Goal: Task Accomplishment & Management: Use online tool/utility

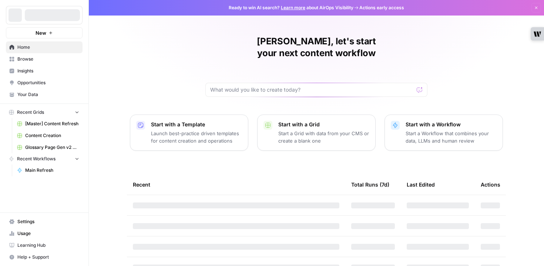
click at [56, 125] on span "[Master] Content Refresh" at bounding box center [52, 124] width 54 height 7
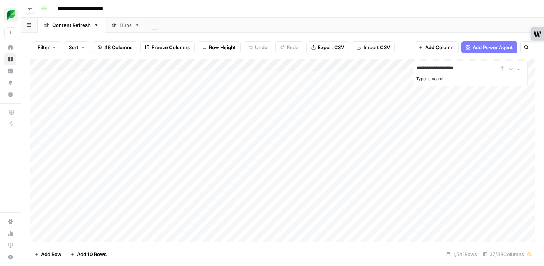
type input "**********"
click at [520, 69] on icon "Close Search" at bounding box center [520, 68] width 6 height 6
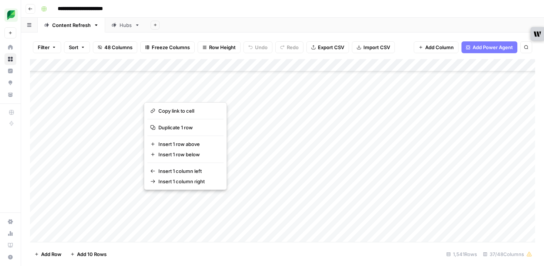
click at [173, 200] on button "button" at bounding box center [177, 199] width 67 height 13
click at [172, 198] on button "button" at bounding box center [177, 199] width 67 height 13
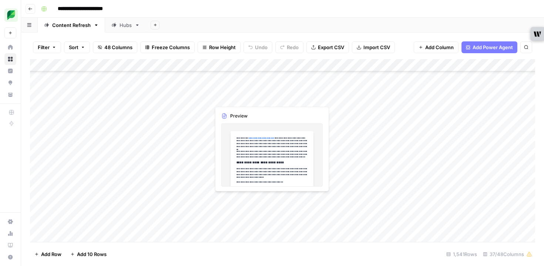
click at [234, 200] on div "Add Column" at bounding box center [282, 150] width 505 height 183
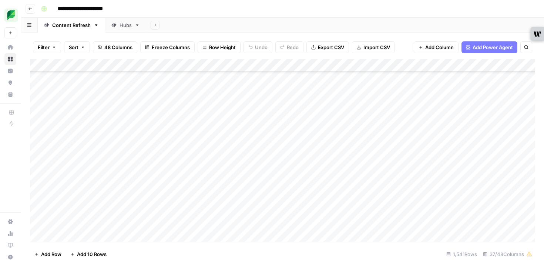
click at [178, 201] on div "Add Column" at bounding box center [282, 150] width 505 height 183
click at [192, 199] on div "Add Column" at bounding box center [282, 150] width 505 height 183
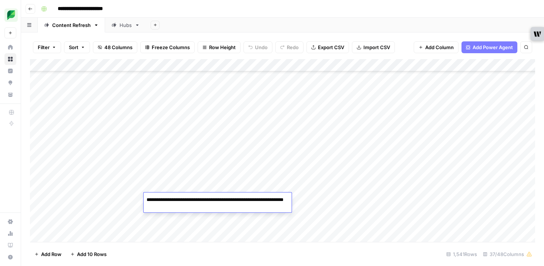
click at [192, 199] on textarea "**********" at bounding box center [218, 204] width 148 height 18
click at [198, 208] on textarea "**********" at bounding box center [218, 204] width 148 height 18
click at [266, 181] on div "Add Column" at bounding box center [282, 150] width 505 height 183
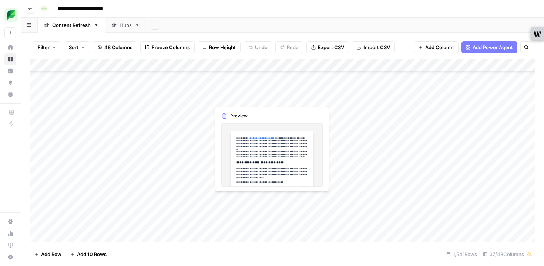
click at [229, 201] on div "Add Column" at bounding box center [282, 150] width 505 height 183
click at [229, 200] on div "Add Column" at bounding box center [282, 150] width 505 height 183
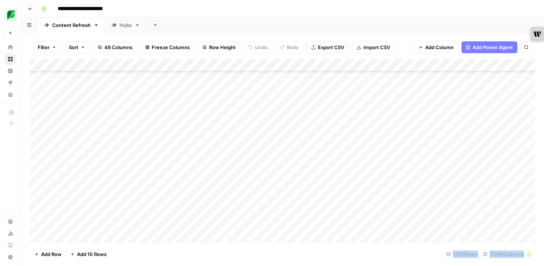
click at [229, 200] on div at bounding box center [244, 200] width 68 height 14
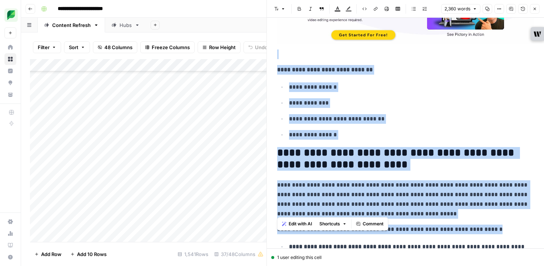
scroll to position [4288, 0]
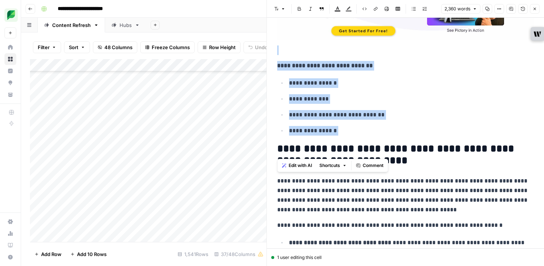
drag, startPoint x: 289, startPoint y: 155, endPoint x: 384, endPoint y: 138, distance: 96.2
copy div "**********"
click at [533, 9] on icon "button" at bounding box center [534, 9] width 4 height 4
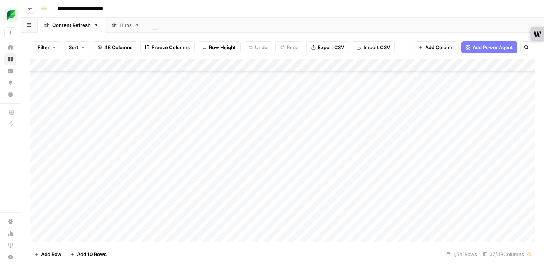
click at [429, 199] on div "Add Column" at bounding box center [282, 150] width 505 height 183
click at [428, 204] on div "Add Column" at bounding box center [282, 150] width 505 height 183
click at [428, 204] on input "**********" at bounding box center [472, 201] width 118 height 9
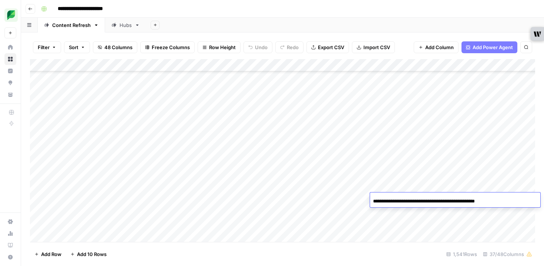
click at [499, 203] on div "**********" at bounding box center [455, 201] width 170 height 13
click at [478, 200] on input "**********" at bounding box center [432, 201] width 118 height 9
click at [348, 195] on div "Add Column" at bounding box center [282, 150] width 505 height 183
click at [367, 198] on div "Add Column" at bounding box center [282, 150] width 505 height 183
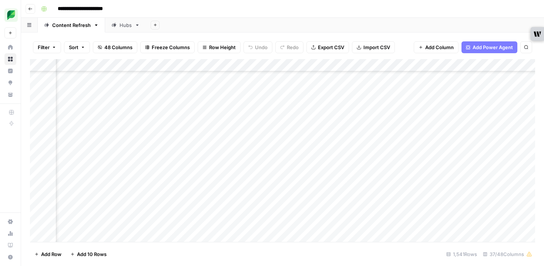
click at [367, 198] on div "Add Column" at bounding box center [282, 150] width 505 height 183
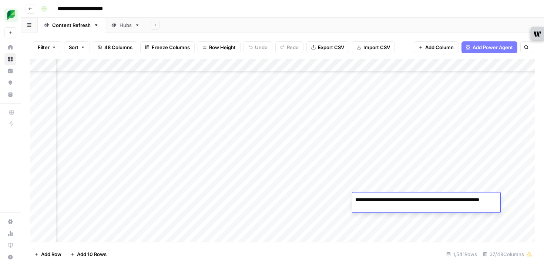
click at [367, 198] on textarea "**********" at bounding box center [426, 204] width 148 height 18
click at [510, 199] on div "Add Column" at bounding box center [282, 150] width 505 height 183
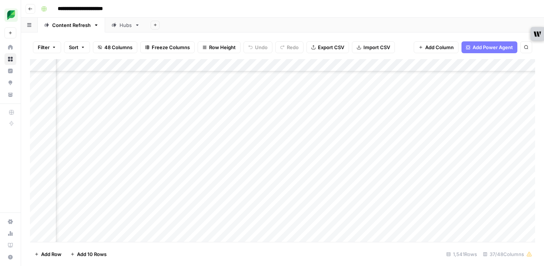
click at [460, 198] on div "Add Column" at bounding box center [282, 150] width 505 height 183
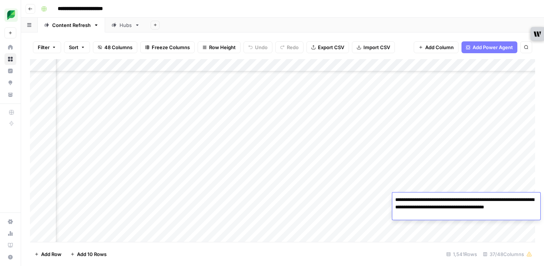
click at [452, 159] on div "Add Column" at bounding box center [282, 150] width 505 height 183
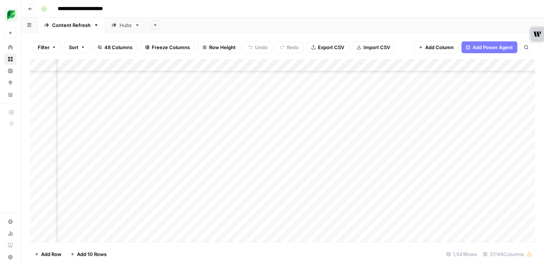
scroll to position [3864, 587]
click at [370, 202] on div "Add Column" at bounding box center [282, 150] width 505 height 183
click at [363, 200] on div "Add Column" at bounding box center [282, 150] width 505 height 183
click at [363, 200] on textarea "**********" at bounding box center [383, 200] width 118 height 10
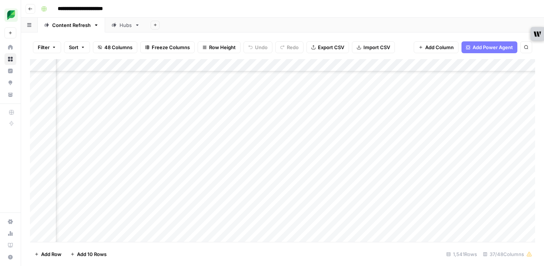
click at [392, 26] on div "Add Sheet" at bounding box center [345, 25] width 398 height 15
click at [304, 13] on div "**********" at bounding box center [287, 9] width 498 height 12
type input "**********"
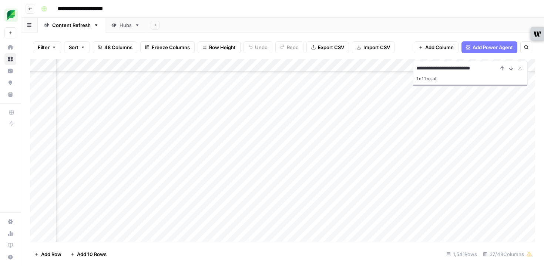
click at [235, 141] on div "Add Column" at bounding box center [282, 150] width 505 height 183
click at [519, 68] on icon "Close Search" at bounding box center [520, 68] width 6 height 6
click at [400, 141] on div "Add Column" at bounding box center [282, 150] width 505 height 183
click at [404, 142] on div "Add Column" at bounding box center [282, 150] width 505 height 183
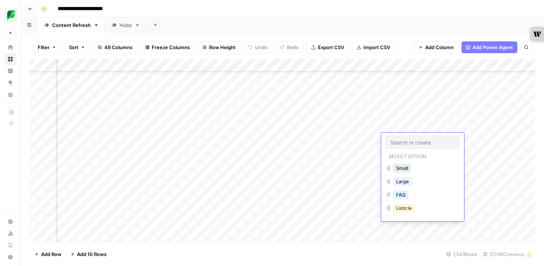
click at [402, 211] on button "Listicle" at bounding box center [404, 208] width 22 height 9
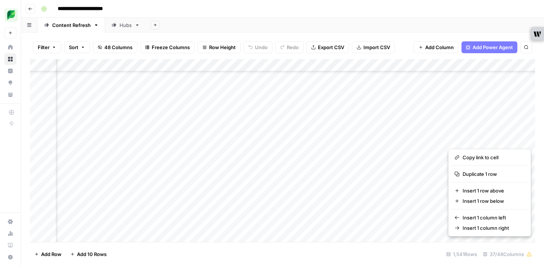
click at [482, 139] on button "button" at bounding box center [481, 139] width 67 height 13
click at [475, 139] on button "button" at bounding box center [481, 139] width 67 height 13
click at [444, 20] on div "Add Sheet" at bounding box center [345, 25] width 398 height 15
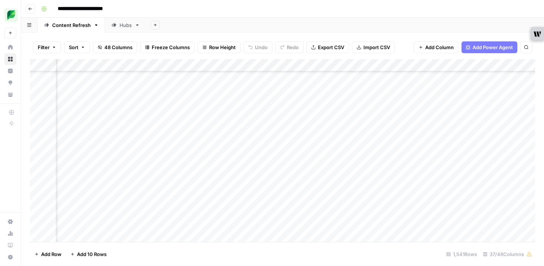
click at [479, 140] on div "Add Column" at bounding box center [282, 150] width 505 height 183
click at [398, 140] on div "Add Column" at bounding box center [282, 150] width 505 height 183
click at [444, 66] on div "Add Column" at bounding box center [282, 150] width 505 height 183
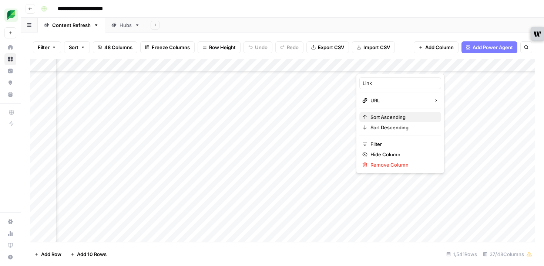
click at [397, 118] on span "Sort Ascending" at bounding box center [402, 117] width 65 height 7
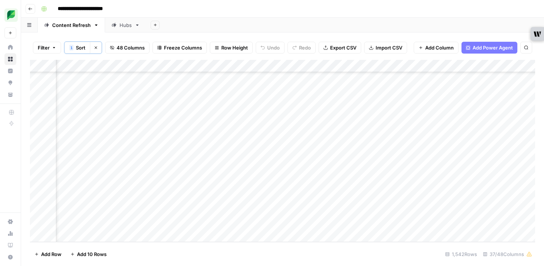
scroll to position [19234, 0]
click at [80, 238] on div "Add Column" at bounding box center [282, 151] width 505 height 182
click at [189, 221] on div "Add Column" at bounding box center [282, 151] width 505 height 182
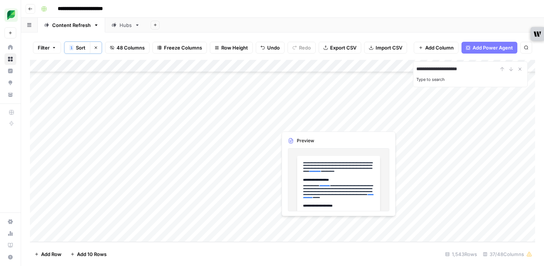
type input "**********"
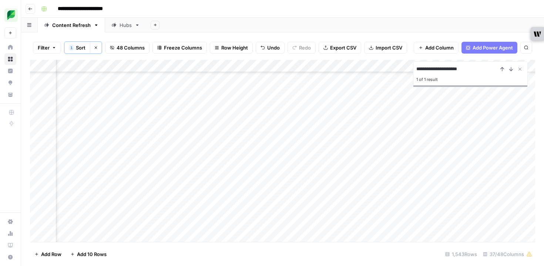
scroll to position [2670, 333]
click at [468, 165] on div "Add Column" at bounding box center [282, 151] width 505 height 182
click at [468, 163] on div "Add Column" at bounding box center [282, 151] width 505 height 182
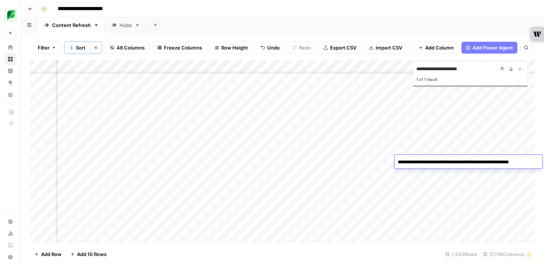
click at [468, 163] on textarea "**********" at bounding box center [468, 162] width 146 height 10
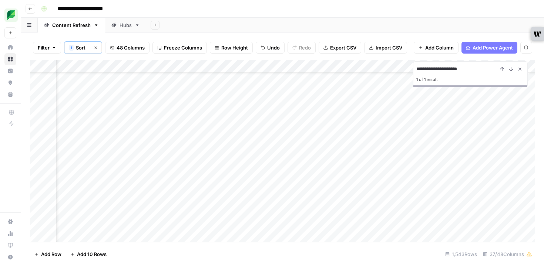
click at [327, 162] on div "Add Column" at bounding box center [282, 151] width 505 height 182
click at [168, 161] on div "Add Column" at bounding box center [282, 151] width 505 height 182
click at [168, 162] on textarea "**********" at bounding box center [208, 162] width 129 height 10
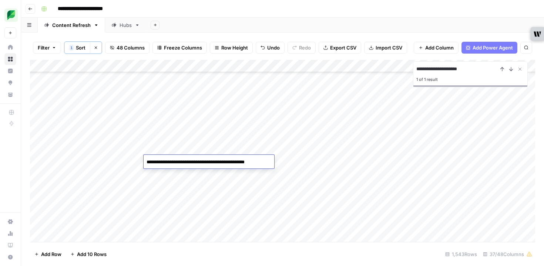
click at [168, 162] on textarea "**********" at bounding box center [208, 162] width 129 height 10
click at [305, 160] on div "Add Column" at bounding box center [282, 151] width 505 height 182
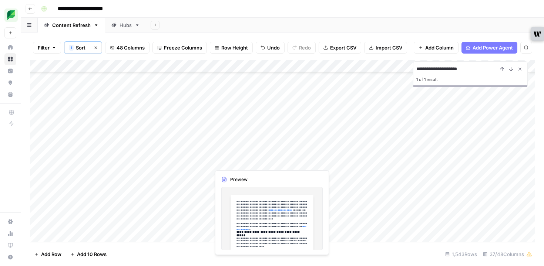
click at [239, 164] on div "Add Column" at bounding box center [282, 151] width 505 height 182
click at [239, 163] on div "Add Column" at bounding box center [282, 151] width 505 height 182
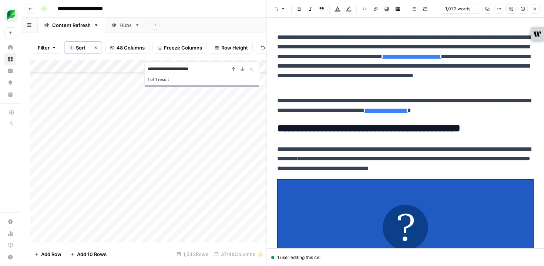
click at [387, 102] on p "**********" at bounding box center [405, 105] width 256 height 19
copy div "**********"
click at [532, 9] on icon "button" at bounding box center [534, 9] width 4 height 4
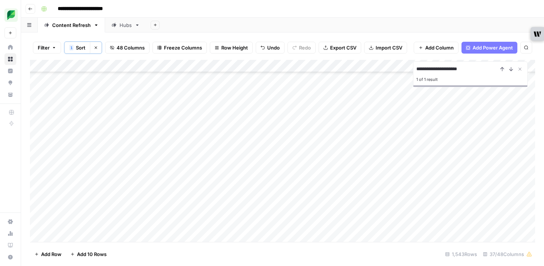
click at [461, 162] on div "Add Column" at bounding box center [282, 151] width 505 height 182
click at [173, 162] on div "Add Column" at bounding box center [282, 151] width 505 height 182
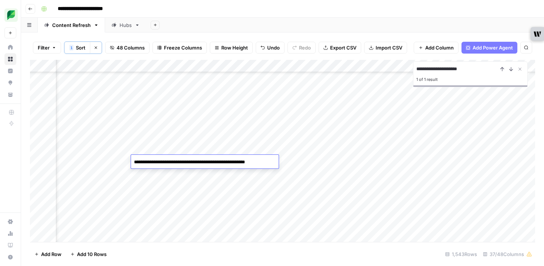
drag, startPoint x: 291, startPoint y: 142, endPoint x: 281, endPoint y: 145, distance: 10.2
click at [291, 142] on div "Add Column" at bounding box center [282, 151] width 505 height 182
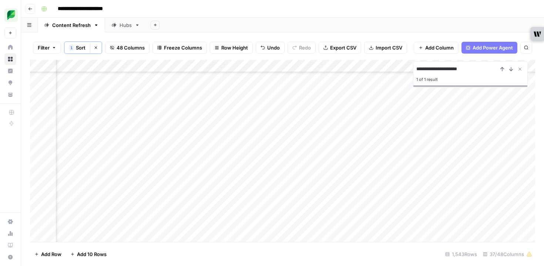
click at [234, 160] on div "Add Column" at bounding box center [282, 151] width 505 height 182
click at [364, 128] on div "Add Column" at bounding box center [282, 151] width 505 height 182
click at [300, 161] on div "Add Column" at bounding box center [282, 151] width 505 height 182
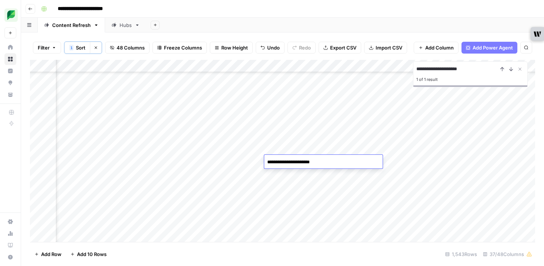
click at [199, 102] on div "Add Column" at bounding box center [282, 151] width 505 height 182
click at [518, 70] on icon "Close Search" at bounding box center [520, 69] width 6 height 6
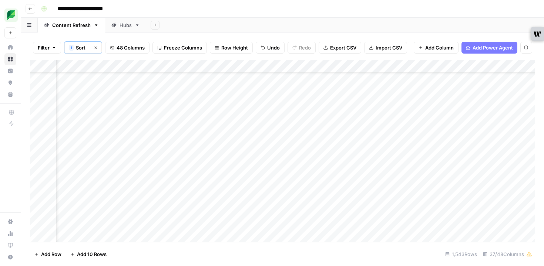
scroll to position [2670, 504]
click at [446, 68] on div "Add Column" at bounding box center [282, 150] width 505 height 183
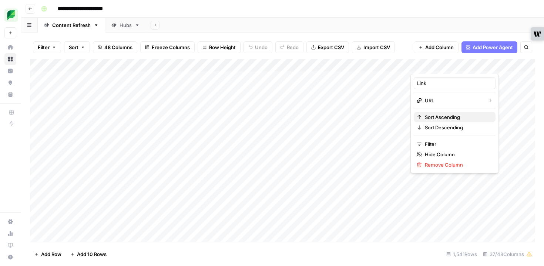
click at [445, 115] on span "Sort Ascending" at bounding box center [457, 117] width 65 height 7
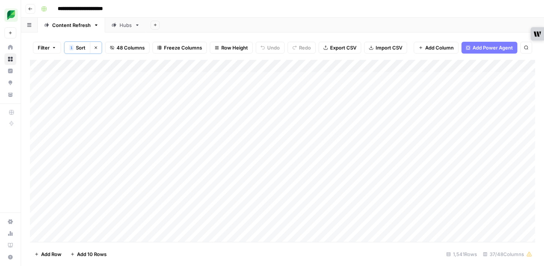
click at [426, 27] on div "Add Sheet" at bounding box center [345, 25] width 398 height 15
click at [80, 234] on div "Add Column" at bounding box center [282, 151] width 505 height 182
click at [166, 224] on div "Add Column" at bounding box center [282, 151] width 505 height 182
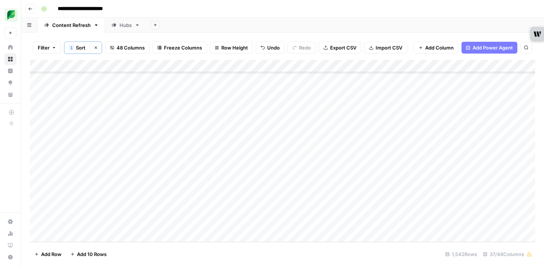
click at [183, 225] on div "Add Column" at bounding box center [282, 151] width 505 height 182
drag, startPoint x: 236, startPoint y: 235, endPoint x: 148, endPoint y: 208, distance: 92.7
click at [148, 208] on body "**********" at bounding box center [272, 133] width 544 height 266
type textarea "**********"
paste textarea "**********"
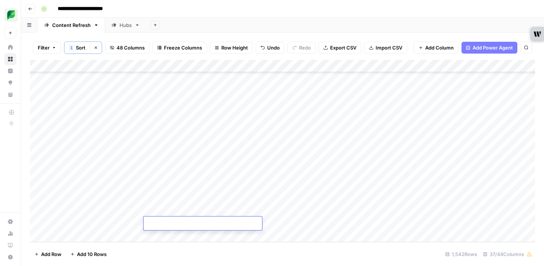
type textarea "**********"
click at [300, 227] on div "Add Column" at bounding box center [282, 151] width 505 height 182
click at [244, 226] on div "Add Column" at bounding box center [282, 151] width 505 height 182
click at [245, 224] on div "Add Column" at bounding box center [282, 151] width 505 height 182
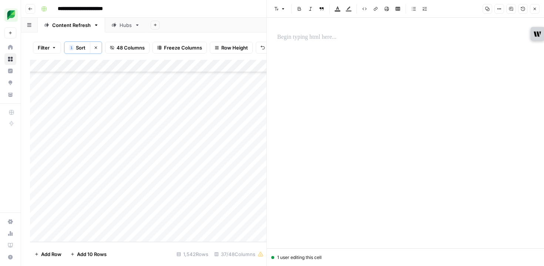
drag, startPoint x: 316, startPoint y: 65, endPoint x: 317, endPoint y: 62, distance: 3.8
click at [316, 65] on div at bounding box center [405, 127] width 265 height 195
click at [303, 37] on p at bounding box center [405, 38] width 256 height 10
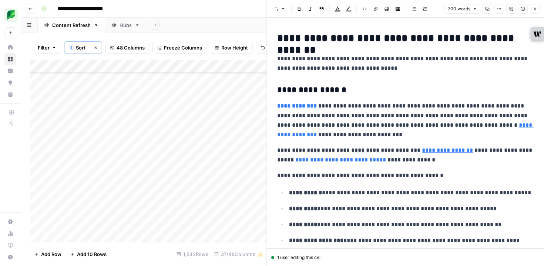
click at [534, 9] on icon "button" at bounding box center [534, 9] width 4 height 4
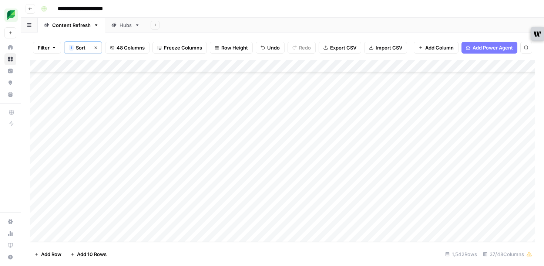
click at [305, 223] on div "Add Column" at bounding box center [282, 151] width 505 height 182
click at [368, 225] on div "Add Column" at bounding box center [282, 151] width 505 height 182
click at [417, 221] on div "Add Column" at bounding box center [282, 151] width 505 height 182
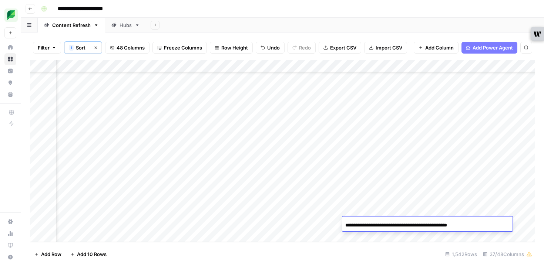
scroll to position [0, 10]
click at [435, 206] on div "Add Column" at bounding box center [282, 151] width 505 height 182
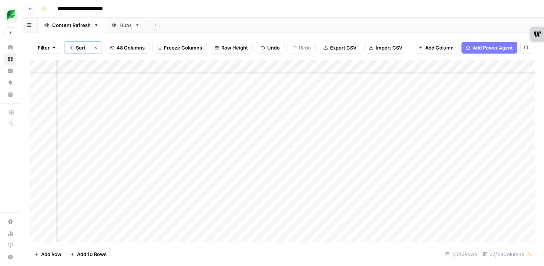
scroll to position [19234, 183]
click at [411, 225] on div "Add Column" at bounding box center [282, 151] width 505 height 182
click at [415, 225] on div "Add Column" at bounding box center [282, 151] width 505 height 182
click at [475, 222] on div "Add Column" at bounding box center [282, 151] width 505 height 182
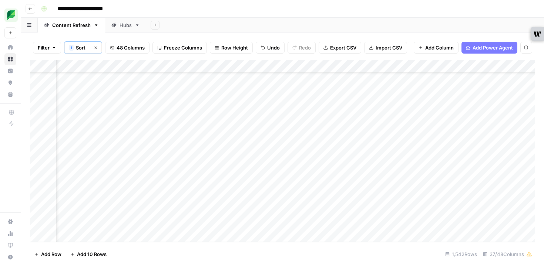
click at [475, 222] on div "Add Column" at bounding box center [282, 151] width 505 height 182
type textarea "**********"
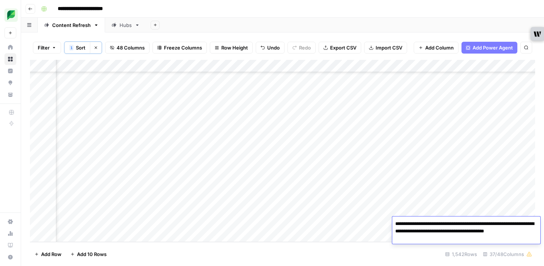
click at [474, 204] on div "Add Column" at bounding box center [282, 151] width 505 height 182
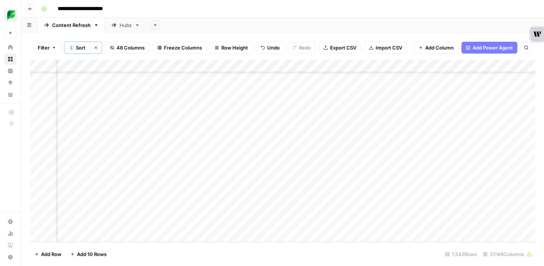
scroll to position [19234, 536]
click at [412, 224] on div "Add Column" at bounding box center [282, 151] width 505 height 182
click at [391, 222] on div "Add Column" at bounding box center [282, 151] width 505 height 182
click at [391, 222] on textarea at bounding box center [435, 224] width 118 height 10
type textarea "**********"
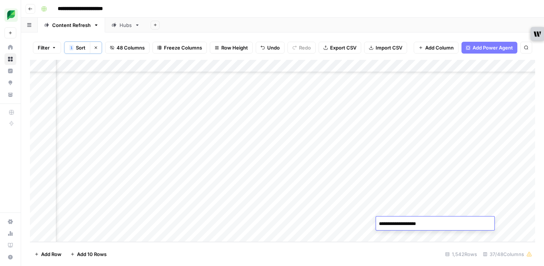
click at [394, 209] on div "Add Column" at bounding box center [282, 151] width 505 height 182
click at [480, 224] on div "Add Column" at bounding box center [282, 151] width 505 height 182
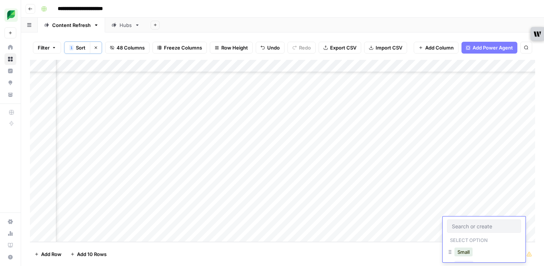
click at [480, 224] on input "text" at bounding box center [484, 226] width 64 height 7
click at [479, 250] on div "Listicle" at bounding box center [484, 249] width 74 height 13
click at [468, 250] on button "Listicle" at bounding box center [465, 249] width 22 height 9
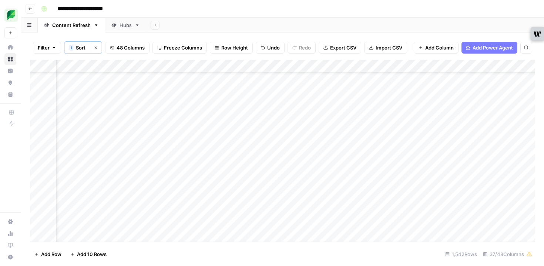
click at [471, 223] on div "Add Column" at bounding box center [282, 151] width 505 height 182
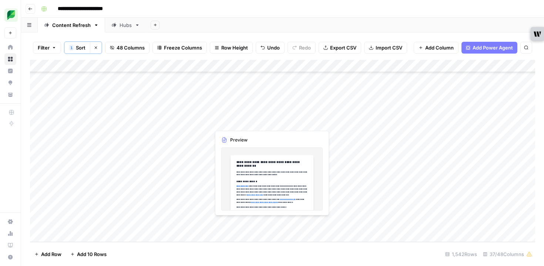
click at [249, 223] on div "Add Column" at bounding box center [282, 151] width 505 height 182
click at [250, 223] on div "Add Column" at bounding box center [282, 151] width 505 height 182
click at [250, 223] on div at bounding box center [244, 224] width 68 height 14
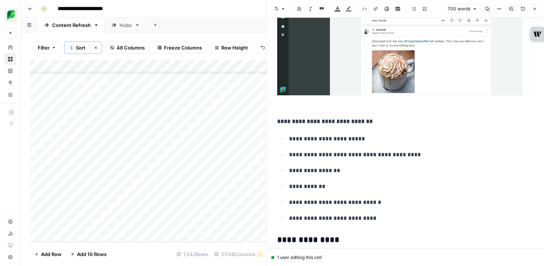
scroll to position [478, 0]
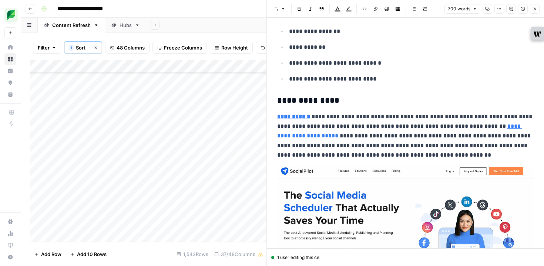
click at [351, 79] on p "**********" at bounding box center [411, 79] width 244 height 10
copy div "**********"
click at [532, 6] on button "Close" at bounding box center [535, 9] width 10 height 10
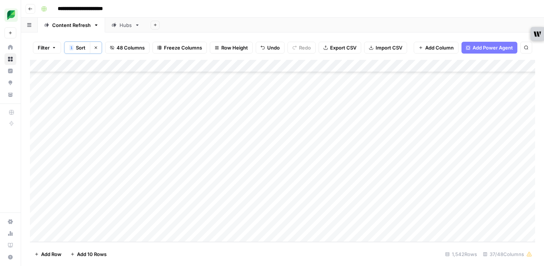
click at [301, 221] on div "Add Column" at bounding box center [282, 151] width 505 height 182
click at [301, 220] on div "Add Column" at bounding box center [282, 151] width 505 height 182
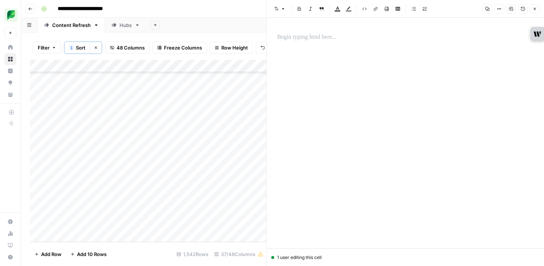
click at [317, 41] on p at bounding box center [405, 38] width 256 height 10
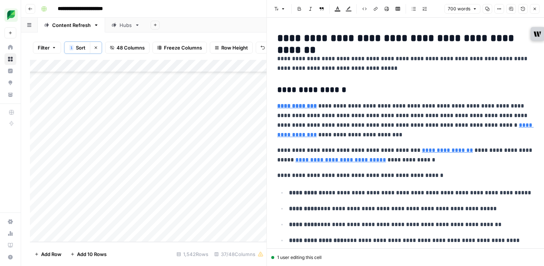
click at [532, 10] on icon "button" at bounding box center [534, 9] width 4 height 4
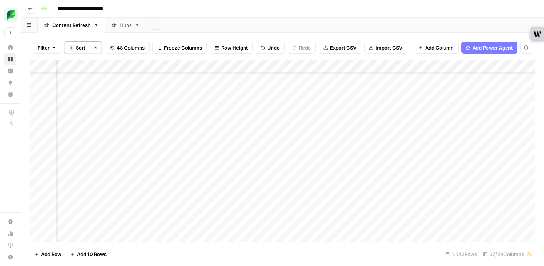
scroll to position [19234, 595]
click at [481, 222] on div "Add Column" at bounding box center [282, 151] width 505 height 182
click at [416, 225] on div "Add Column" at bounding box center [282, 151] width 505 height 182
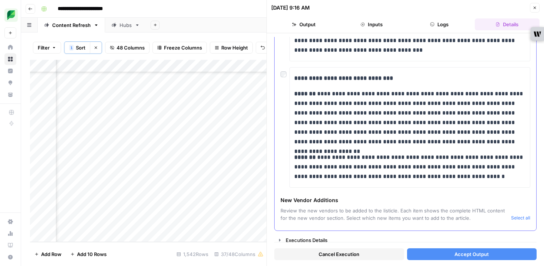
scroll to position [297, 0]
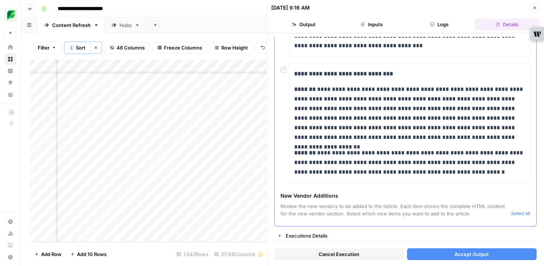
click at [524, 213] on button "Select all" at bounding box center [520, 213] width 19 height 7
click at [490, 253] on button "Accept Output" at bounding box center [472, 255] width 130 height 12
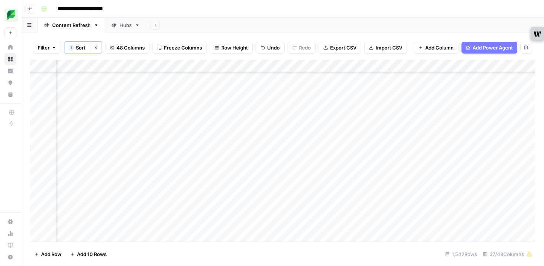
click at [54, 253] on span "Add Row" at bounding box center [51, 254] width 20 height 7
click at [176, 220] on div "Add Column" at bounding box center [282, 151] width 505 height 182
click at [176, 223] on div "Add Column" at bounding box center [282, 151] width 505 height 182
click at [176, 223] on textarea at bounding box center [203, 224] width 118 height 10
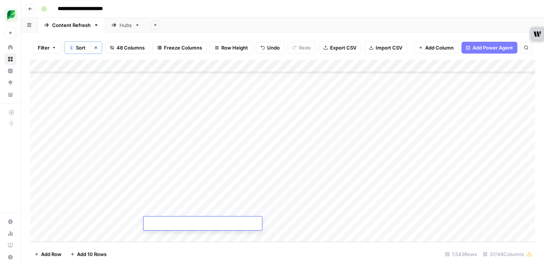
type textarea "**********"
click at [333, 207] on div "Add Column" at bounding box center [282, 151] width 505 height 182
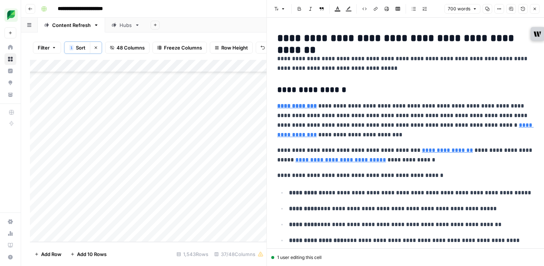
click at [232, 225] on div "Add Column" at bounding box center [148, 151] width 236 height 182
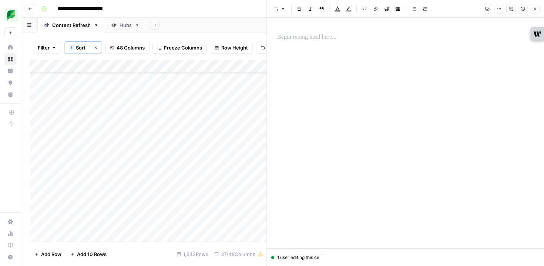
click at [385, 138] on div at bounding box center [405, 127] width 265 height 195
click at [328, 35] on p at bounding box center [405, 38] width 256 height 10
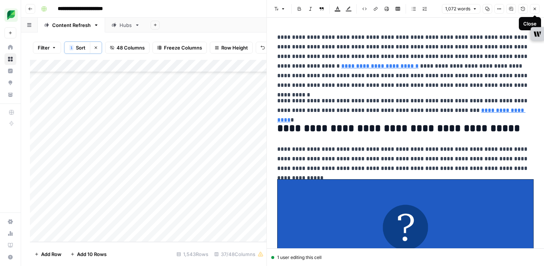
click at [533, 8] on icon "button" at bounding box center [534, 9] width 3 height 3
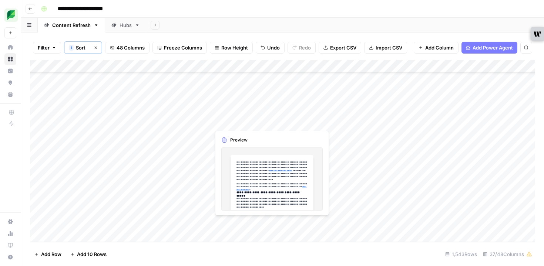
click at [244, 222] on div "Add Column" at bounding box center [282, 151] width 505 height 182
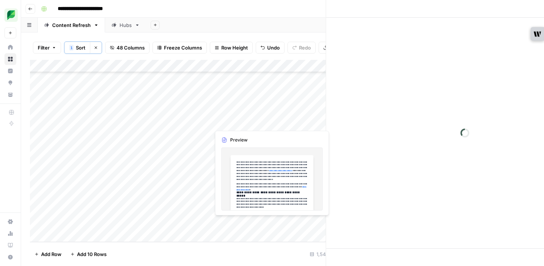
click at [244, 222] on div at bounding box center [244, 224] width 68 height 14
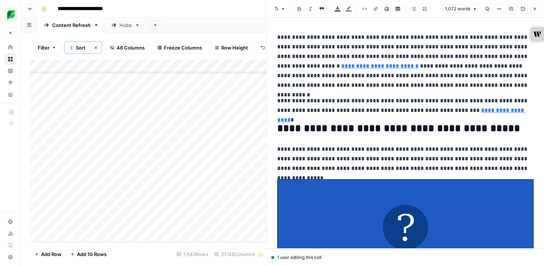
click at [55, 253] on span "Add Row" at bounding box center [51, 254] width 20 height 7
click at [231, 223] on div "Add Column" at bounding box center [148, 151] width 236 height 182
click at [231, 223] on div at bounding box center [244, 224] width 68 height 14
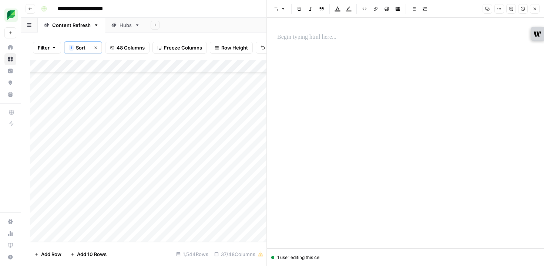
click at [327, 37] on p at bounding box center [405, 38] width 256 height 10
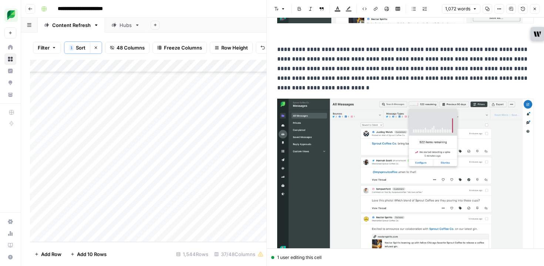
scroll to position [1015, 0]
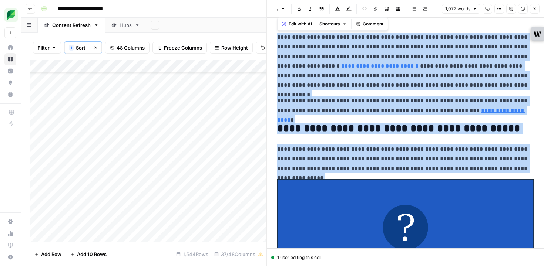
drag, startPoint x: 490, startPoint y: 141, endPoint x: 238, endPoint y: -31, distance: 305.3
click at [238, 0] on html "**********" at bounding box center [272, 133] width 544 height 266
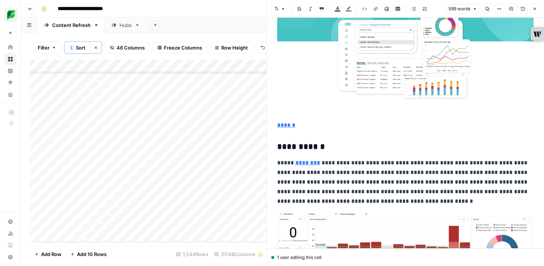
scroll to position [1741, 0]
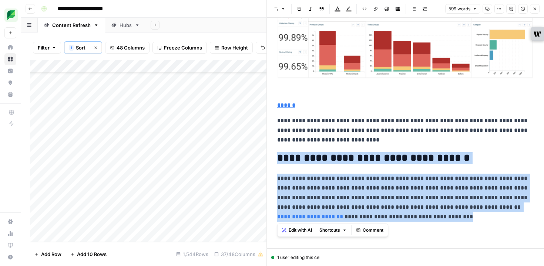
drag, startPoint x: 321, startPoint y: 197, endPoint x: 263, endPoint y: 162, distance: 67.7
click at [263, 162] on body "**********" at bounding box center [272, 133] width 544 height 266
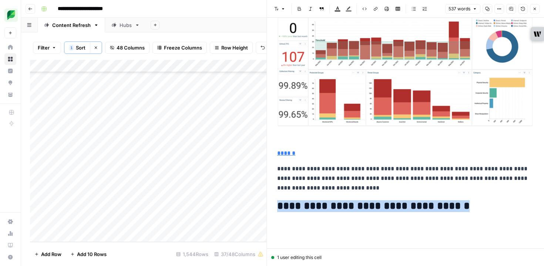
scroll to position [1693, 0]
drag, startPoint x: 425, startPoint y: 208, endPoint x: 270, endPoint y: 205, distance: 154.6
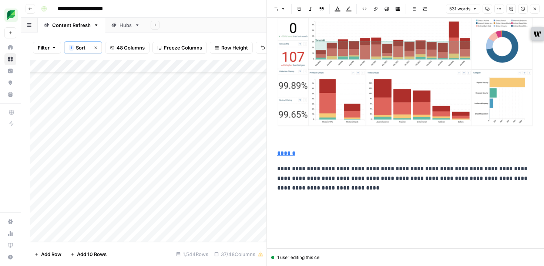
scroll to position [1663, 0]
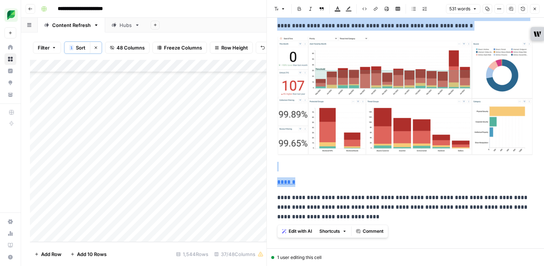
copy div "**********"
click at [532, 7] on button "Close" at bounding box center [535, 9] width 10 height 10
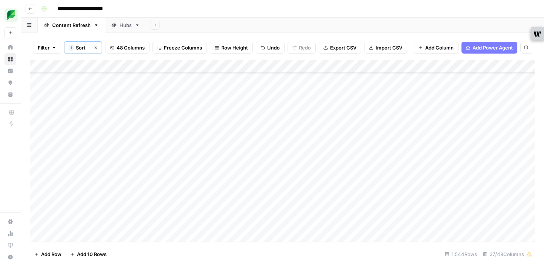
click at [307, 219] on div "Add Column" at bounding box center [282, 151] width 505 height 182
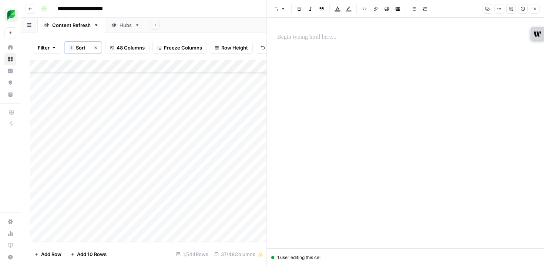
click at [318, 33] on p at bounding box center [405, 38] width 256 height 10
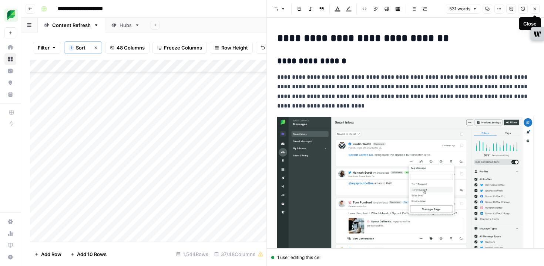
click at [537, 7] on button "Close" at bounding box center [535, 9] width 10 height 10
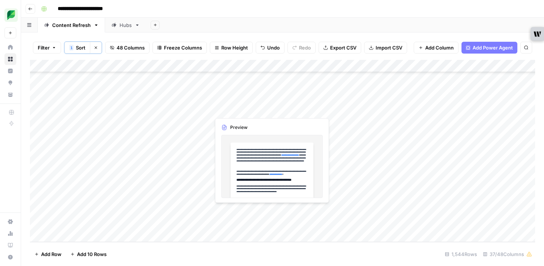
click at [246, 212] on div "Add Column" at bounding box center [282, 151] width 505 height 182
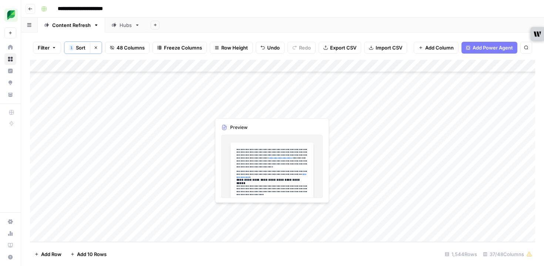
click at [238, 212] on div "Add Column" at bounding box center [282, 151] width 505 height 182
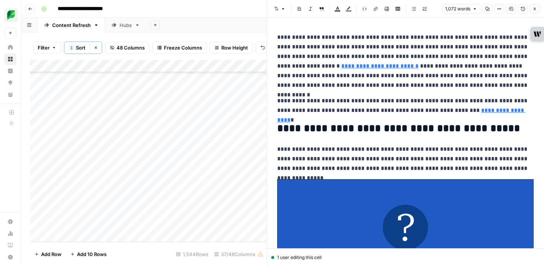
click at [355, 115] on p "**********" at bounding box center [405, 105] width 256 height 19
copy div "**********"
click at [535, 6] on button "Close" at bounding box center [535, 9] width 10 height 10
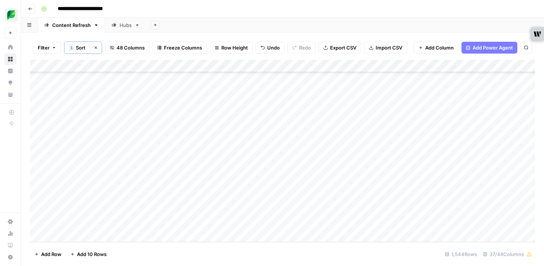
click at [298, 210] on div "Add Column" at bounding box center [282, 151] width 505 height 182
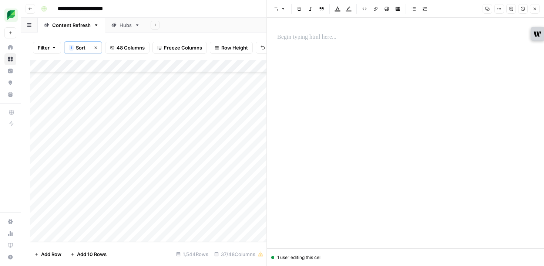
click at [296, 38] on p at bounding box center [405, 38] width 256 height 10
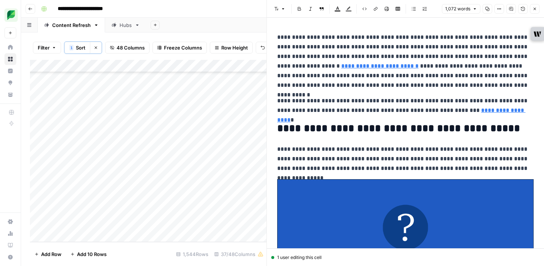
click at [536, 7] on icon "button" at bounding box center [534, 9] width 4 height 4
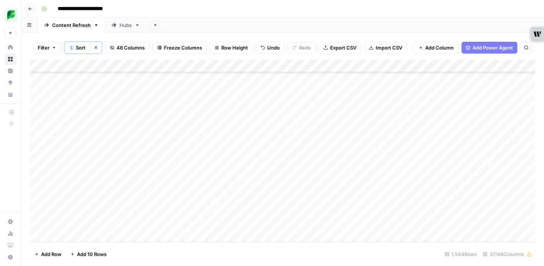
click at [179, 210] on div "Add Column" at bounding box center [282, 151] width 505 height 182
click at [179, 211] on textarea "**********" at bounding box center [208, 211] width 129 height 10
click at [169, 225] on div "Add Column" at bounding box center [282, 151] width 505 height 182
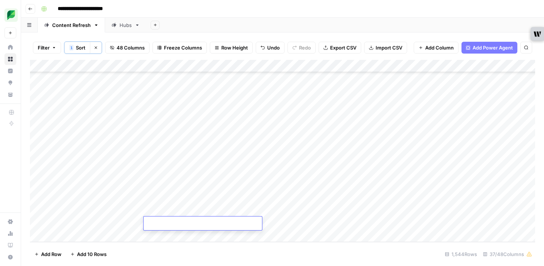
type textarea "**********"
click at [386, 216] on div "Add Column" at bounding box center [282, 151] width 505 height 182
click at [350, 210] on div "Add Column" at bounding box center [282, 151] width 505 height 182
click at [356, 222] on div "Add Column" at bounding box center [282, 151] width 505 height 182
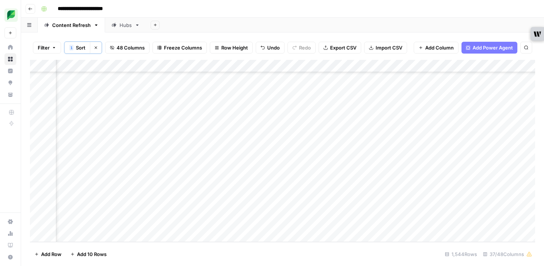
click at [358, 226] on div "Add Column" at bounding box center [282, 151] width 505 height 182
click at [358, 226] on input at bounding box center [393, 225] width 118 height 9
type input "**********"
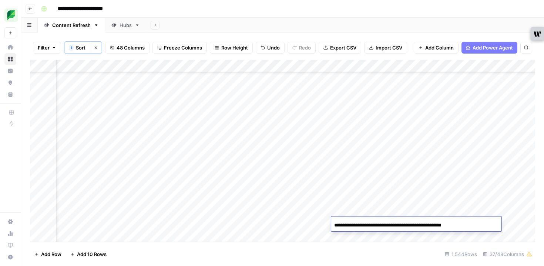
scroll to position [0, 16]
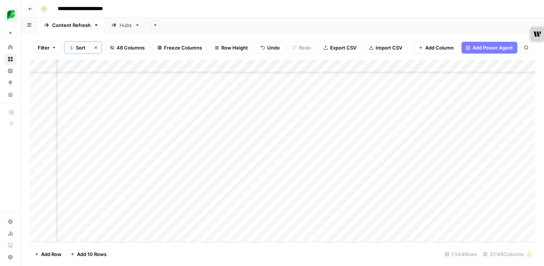
click at [298, 213] on div "Add Column" at bounding box center [282, 151] width 505 height 182
click at [247, 214] on div "Add Column" at bounding box center [282, 151] width 505 height 182
type textarea "**********"
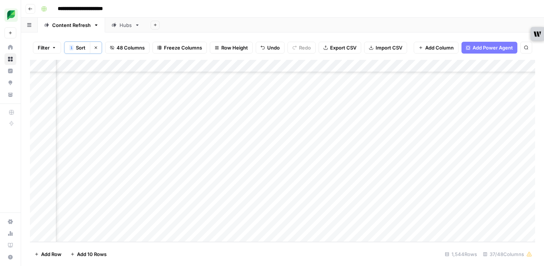
click at [244, 225] on div "Add Column" at bounding box center [282, 151] width 505 height 182
type textarea "**********"
click at [312, 209] on div "Add Column" at bounding box center [282, 151] width 505 height 182
click at [296, 211] on div "Add Column" at bounding box center [282, 151] width 505 height 182
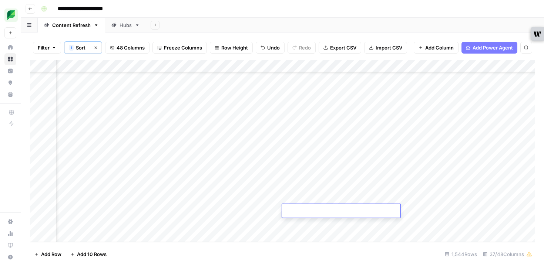
click at [296, 211] on textarea at bounding box center [341, 211] width 118 height 10
type textarea "**********"
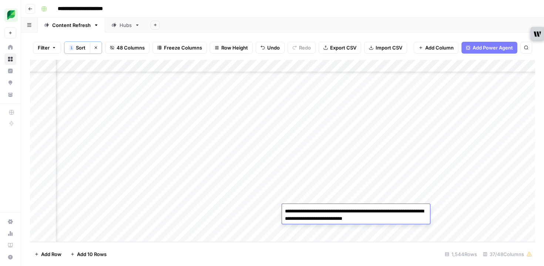
click at [316, 229] on div "Add Column" at bounding box center [282, 151] width 505 height 182
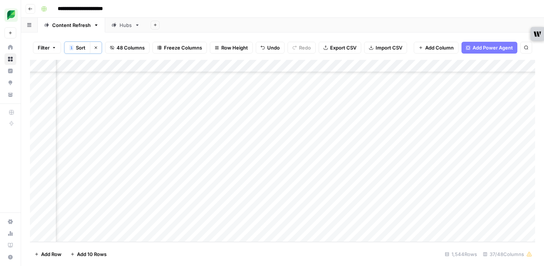
click at [317, 225] on div "Add Column" at bounding box center [282, 151] width 505 height 182
click at [317, 225] on textarea at bounding box center [341, 224] width 118 height 10
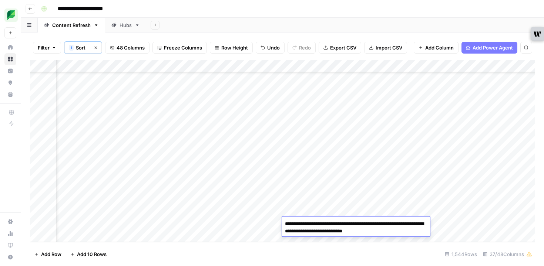
type textarea "**********"
click at [371, 207] on div "Add Column" at bounding box center [282, 151] width 505 height 182
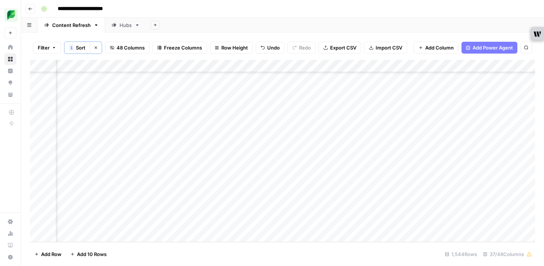
click at [378, 224] on div "Add Column" at bounding box center [282, 151] width 505 height 182
click at [431, 211] on div "Add Column" at bounding box center [282, 151] width 505 height 182
click at [431, 210] on div "Add Column" at bounding box center [282, 151] width 505 height 182
click at [438, 226] on button "Large" at bounding box center [436, 225] width 19 height 9
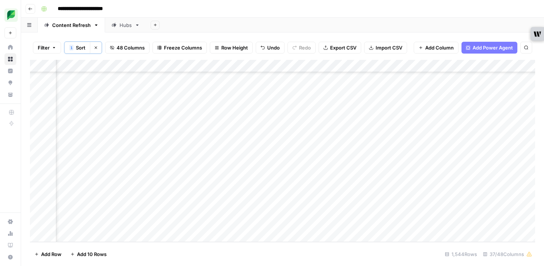
click at [450, 222] on div "Add Column" at bounding box center [282, 151] width 505 height 182
click at [440, 225] on div "Add Column" at bounding box center [282, 151] width 505 height 182
click at [440, 225] on input "text" at bounding box center [456, 226] width 64 height 7
click at [443, 257] on button "Listicle" at bounding box center [438, 258] width 22 height 9
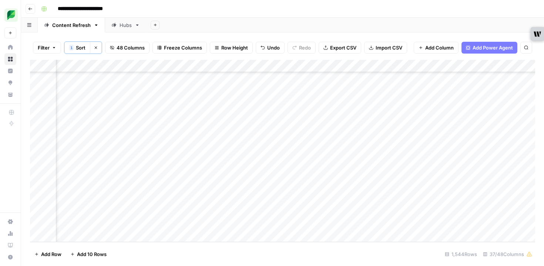
click at [515, 224] on div "Add Column" at bounding box center [282, 151] width 505 height 182
click at [241, 211] on div "Add Column" at bounding box center [282, 151] width 505 height 182
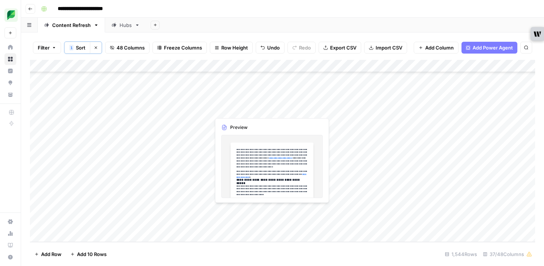
click at [241, 211] on div "Add Column" at bounding box center [282, 151] width 505 height 182
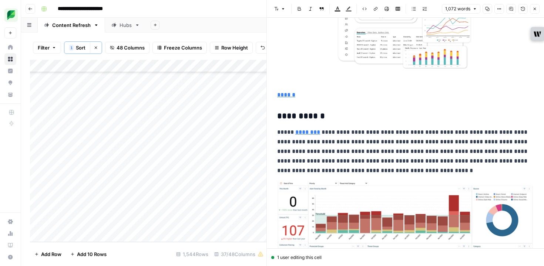
scroll to position [2608, 0]
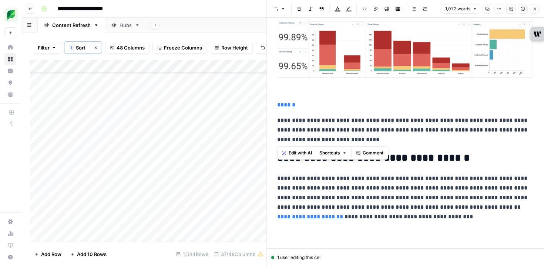
drag, startPoint x: 276, startPoint y: 152, endPoint x: 442, endPoint y: 142, distance: 166.3
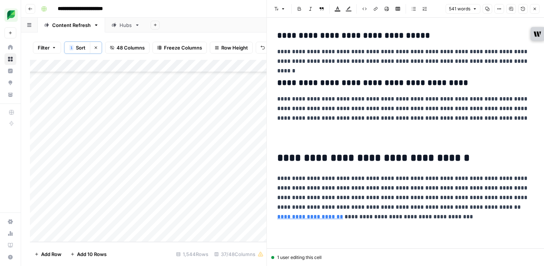
scroll to position [747, 0]
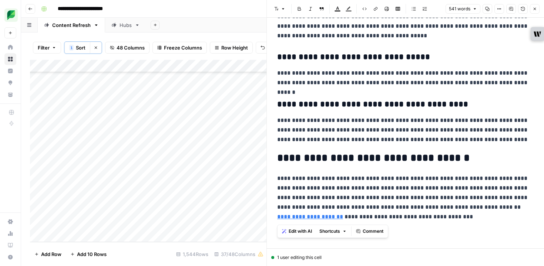
copy div "**********"
click at [531, 8] on button "Close" at bounding box center [535, 9] width 10 height 10
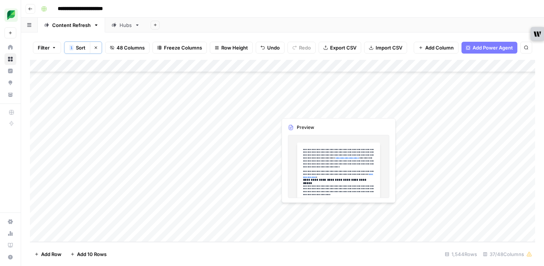
click at [296, 210] on div "Add Column" at bounding box center [282, 151] width 505 height 182
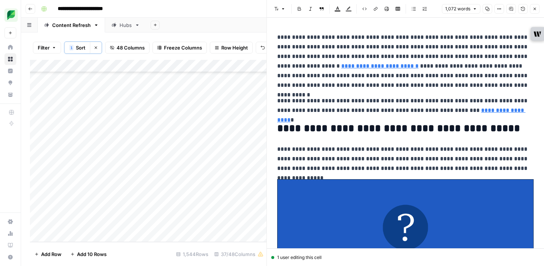
click at [536, 9] on icon "button" at bounding box center [534, 9] width 4 height 4
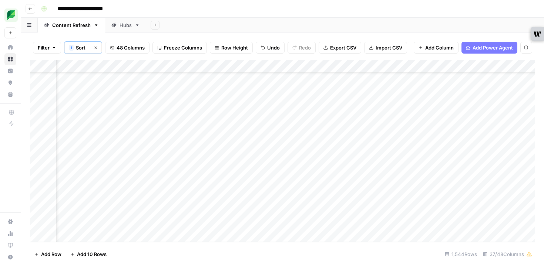
scroll to position [19259, 757]
click at [322, 211] on div "Add Column" at bounding box center [282, 151] width 505 height 182
click at [321, 210] on div "Add Column" at bounding box center [282, 151] width 505 height 182
click at [322, 209] on div at bounding box center [318, 211] width 68 height 14
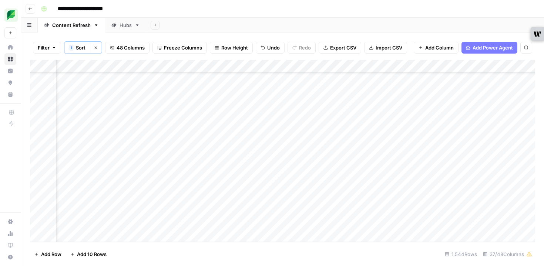
click at [321, 212] on div at bounding box center [318, 211] width 68 height 14
click at [384, 212] on div "Add Column" at bounding box center [282, 151] width 505 height 182
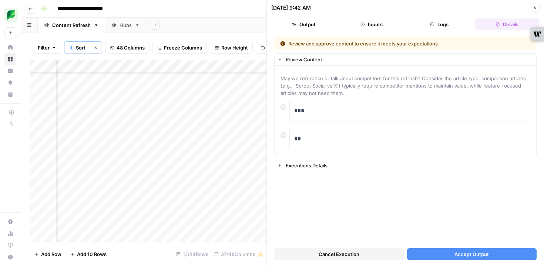
click at [443, 254] on button "Accept Output" at bounding box center [472, 255] width 130 height 12
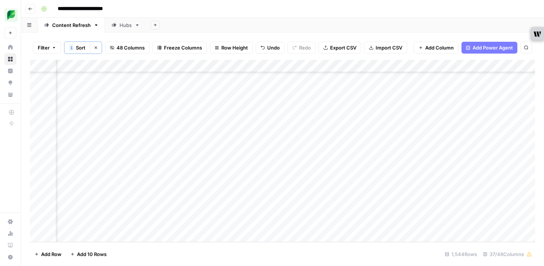
scroll to position [19259, 1016]
click at [288, 198] on div "Add Column" at bounding box center [282, 151] width 505 height 182
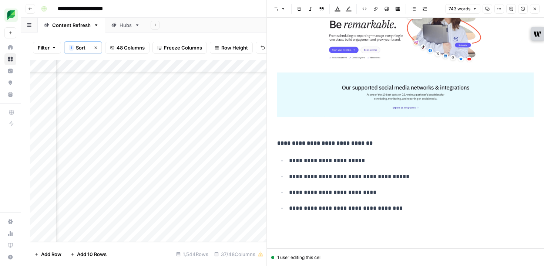
scroll to position [2814, 0]
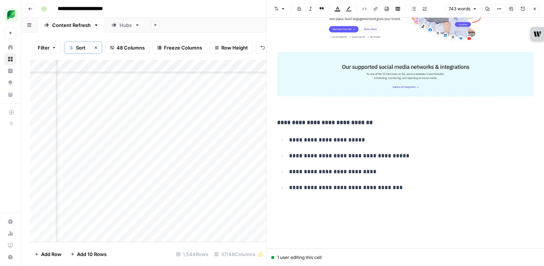
click at [404, 161] on ul "**********" at bounding box center [405, 164] width 256 height 58
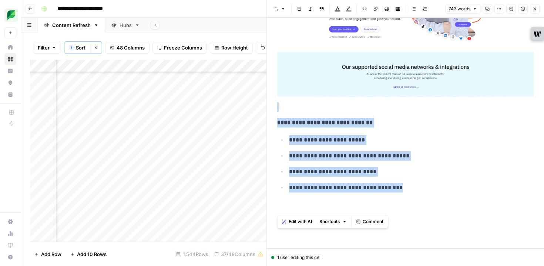
copy div "**********"
click at [534, 10] on icon "button" at bounding box center [534, 9] width 4 height 4
